Goal: Information Seeking & Learning: Learn about a topic

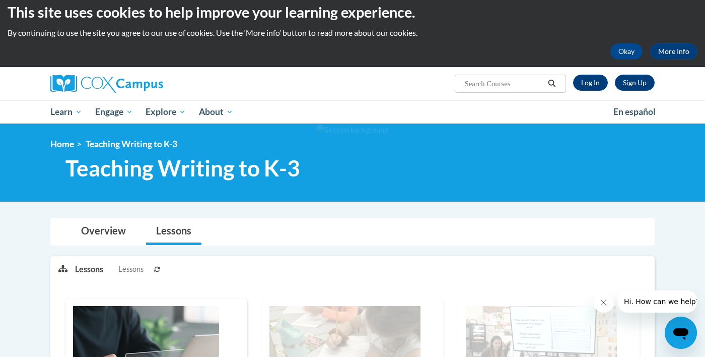
scroll to position [5, 0]
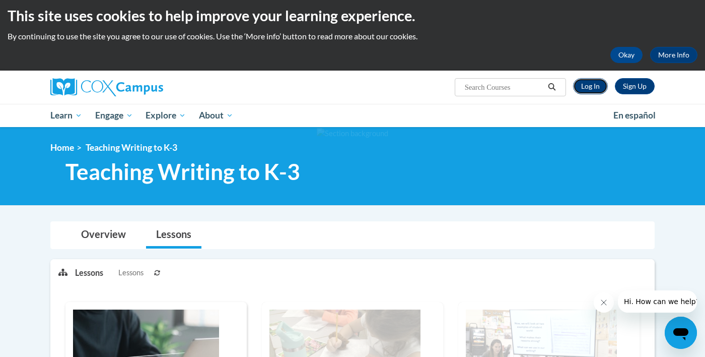
click at [590, 88] on link "Log In" at bounding box center [590, 86] width 35 height 16
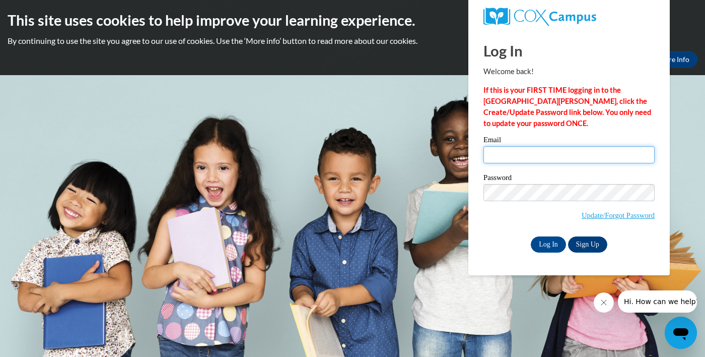
click at [572, 153] on input "Email" at bounding box center [569, 154] width 171 height 17
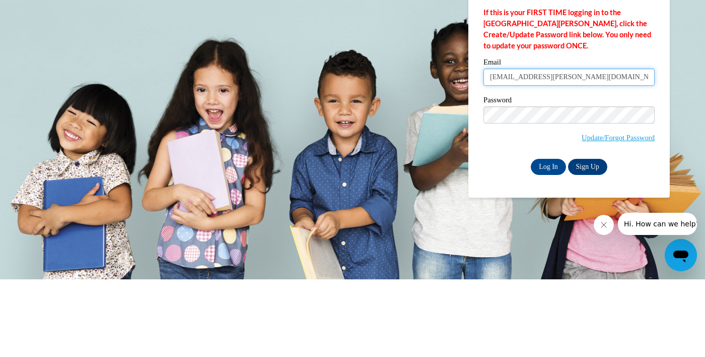
type input "kai.mccombs@sccpss.com"
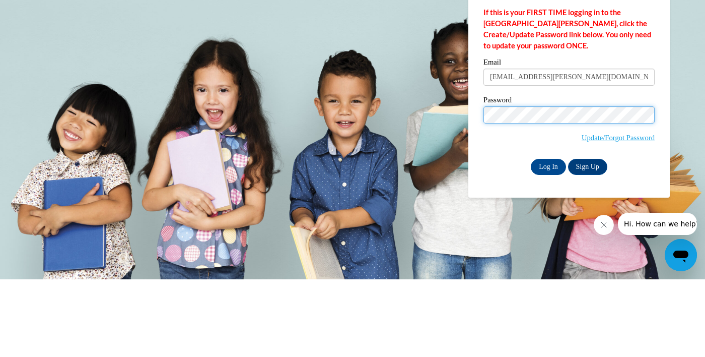
click at [531, 236] on input "Log In" at bounding box center [548, 244] width 35 height 16
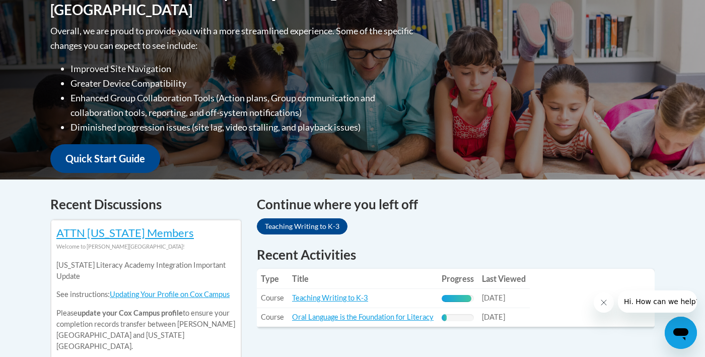
scroll to position [254, 0]
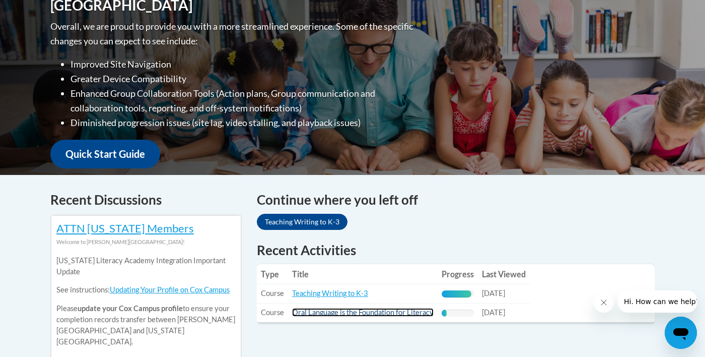
click at [408, 313] on link "Oral Language is the Foundation for Literacy" at bounding box center [363, 312] width 142 height 9
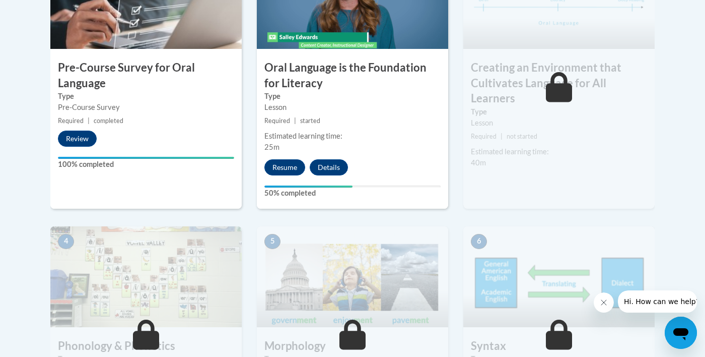
scroll to position [388, 0]
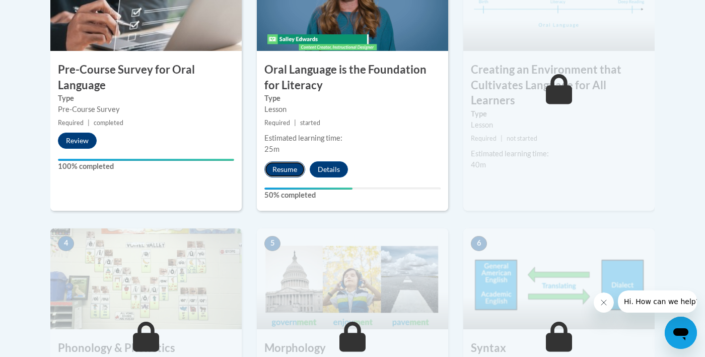
click at [289, 172] on button "Resume" at bounding box center [284, 169] width 41 height 16
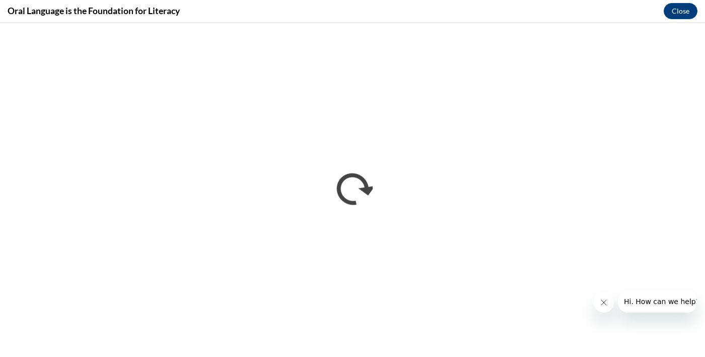
scroll to position [0, 0]
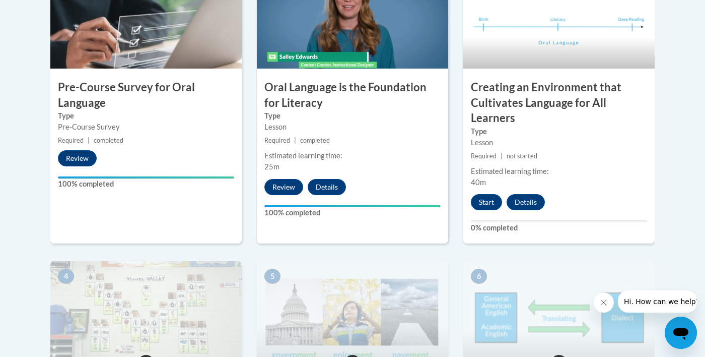
scroll to position [374, 0]
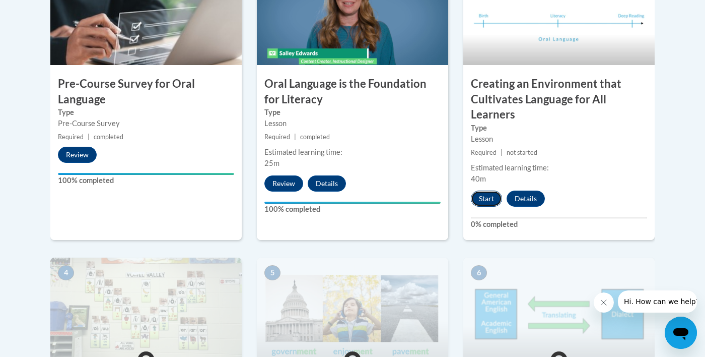
click at [493, 190] on button "Start" at bounding box center [486, 198] width 31 height 16
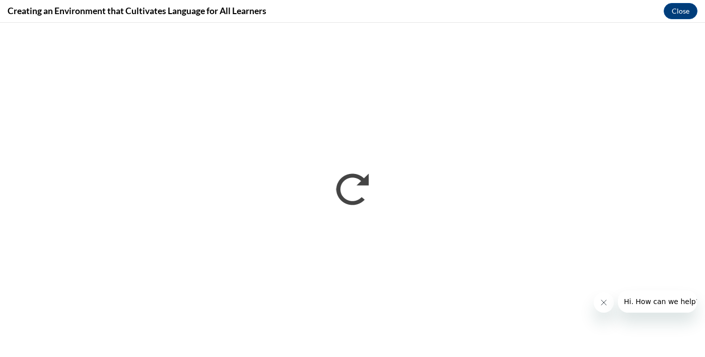
scroll to position [0, 0]
